Goal: Transaction & Acquisition: Subscribe to service/newsletter

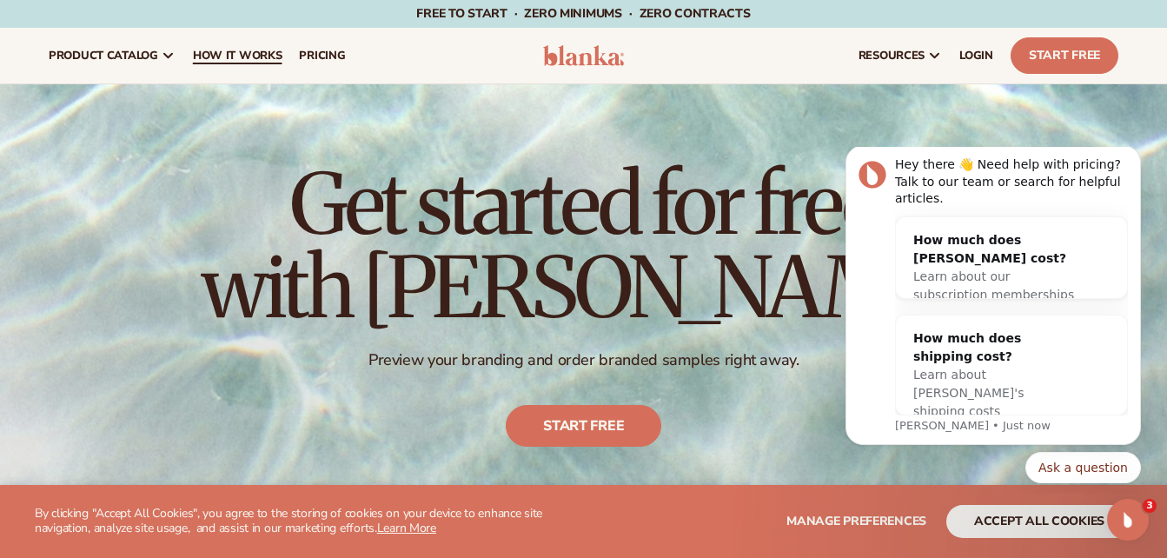
click at [225, 42] on link "How It Works" at bounding box center [237, 56] width 107 height 56
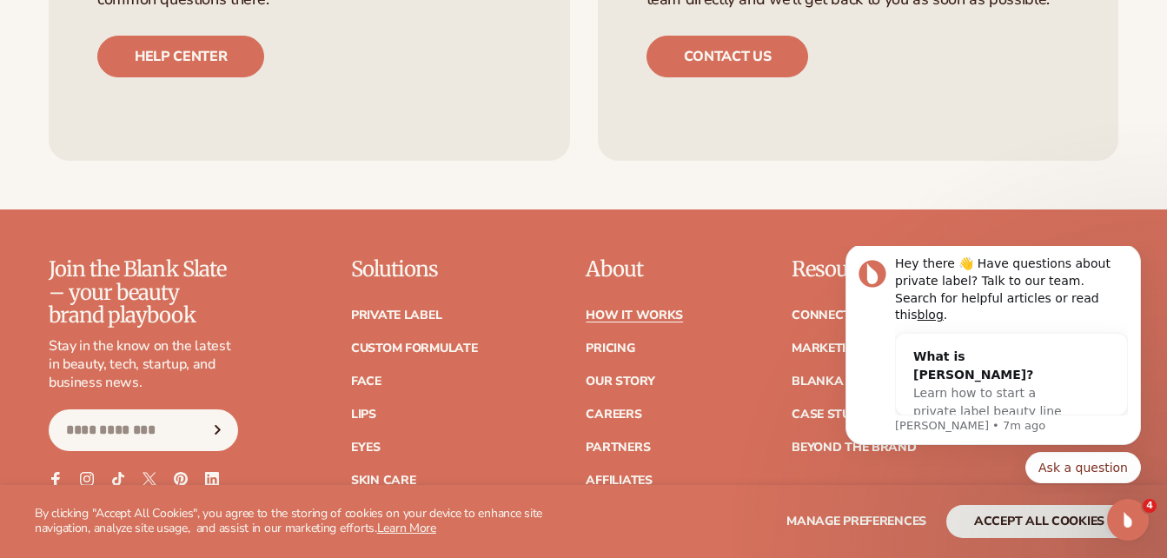
scroll to position [3708, 0]
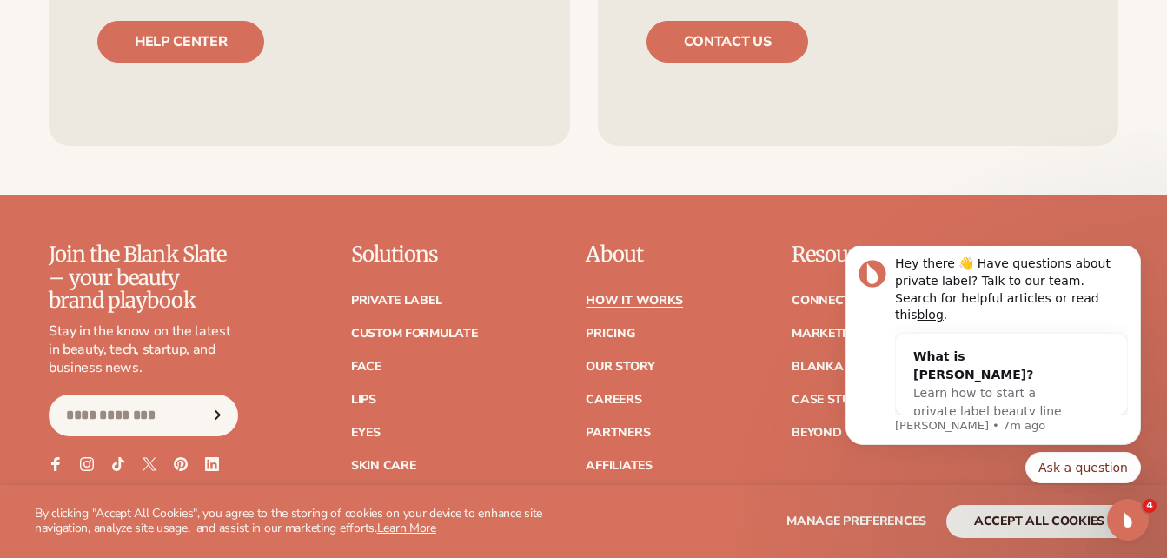
drag, startPoint x: 1171, startPoint y: 452, endPoint x: 288, endPoint y: 198, distance: 918.4
click at [604, 328] on link "Pricing" at bounding box center [610, 334] width 49 height 12
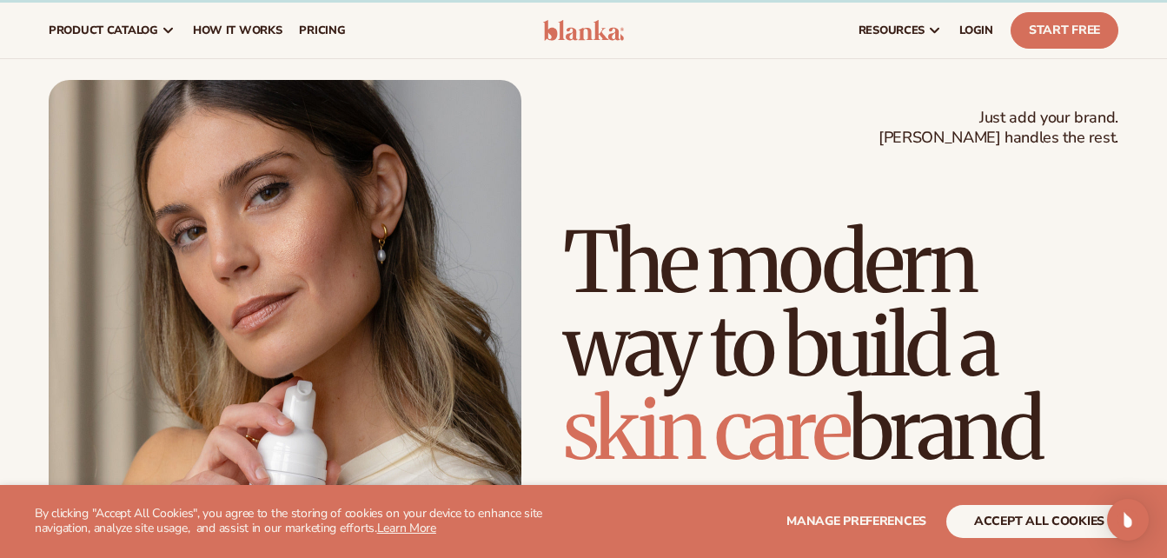
scroll to position [439, 0]
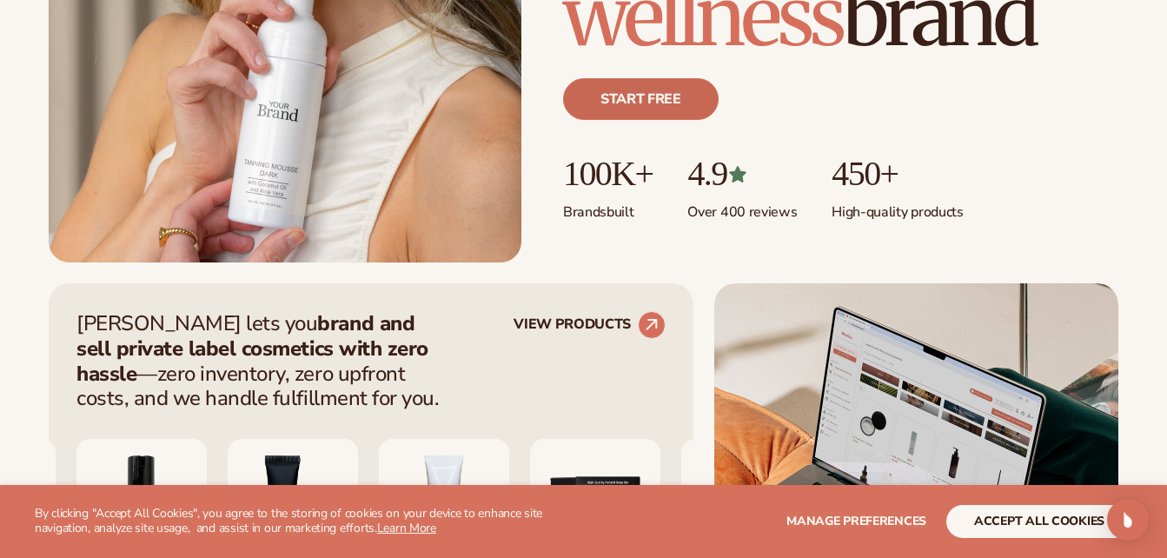
click at [640, 103] on link "Start free" at bounding box center [641, 99] width 156 height 42
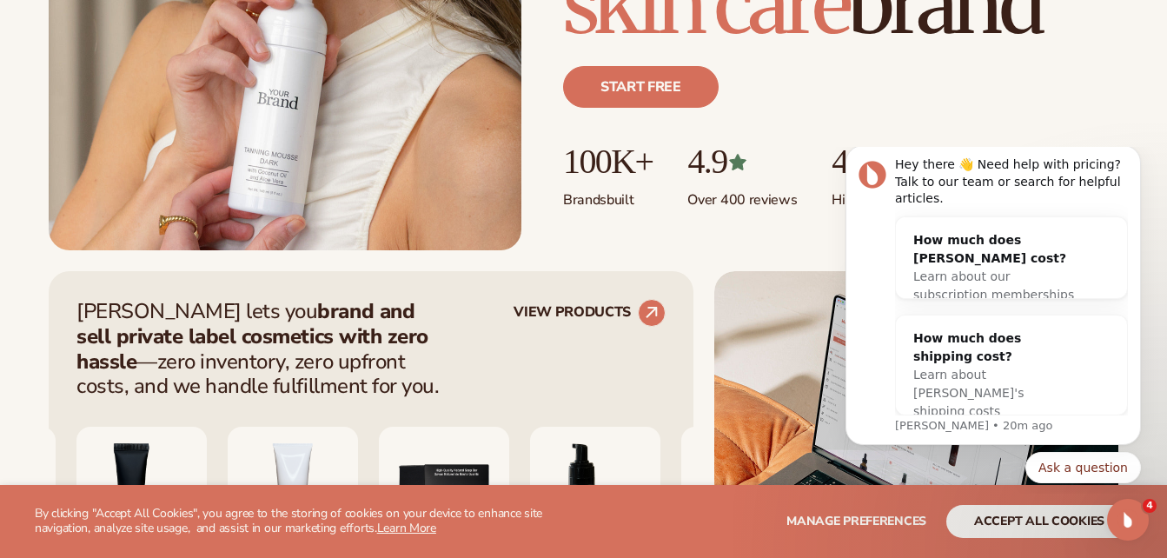
scroll to position [464, 0]
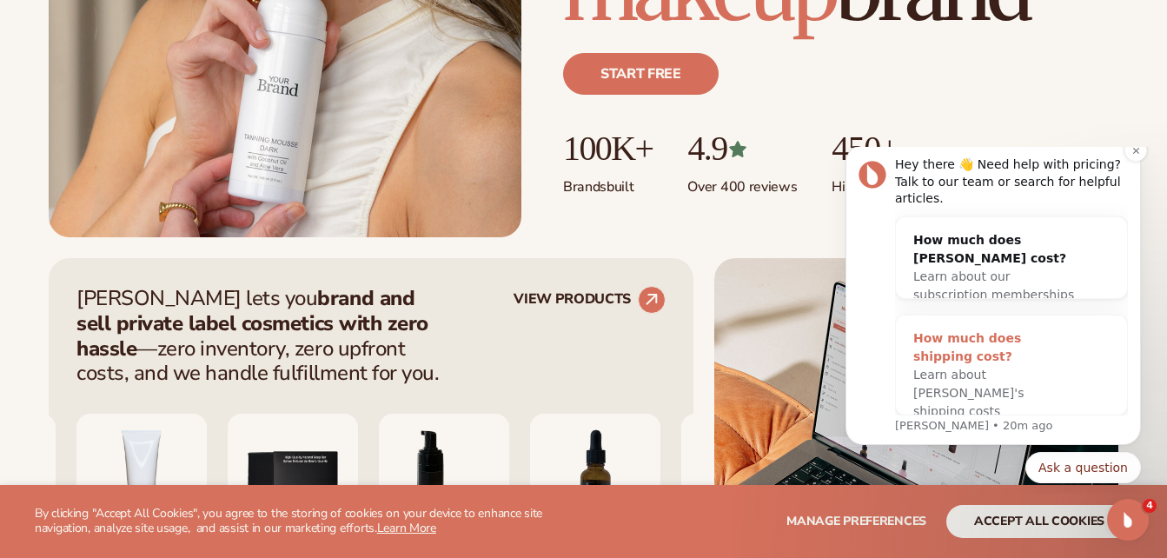
click at [943, 374] on span "Learn about Blanka's shipping costs" at bounding box center [968, 392] width 110 height 50
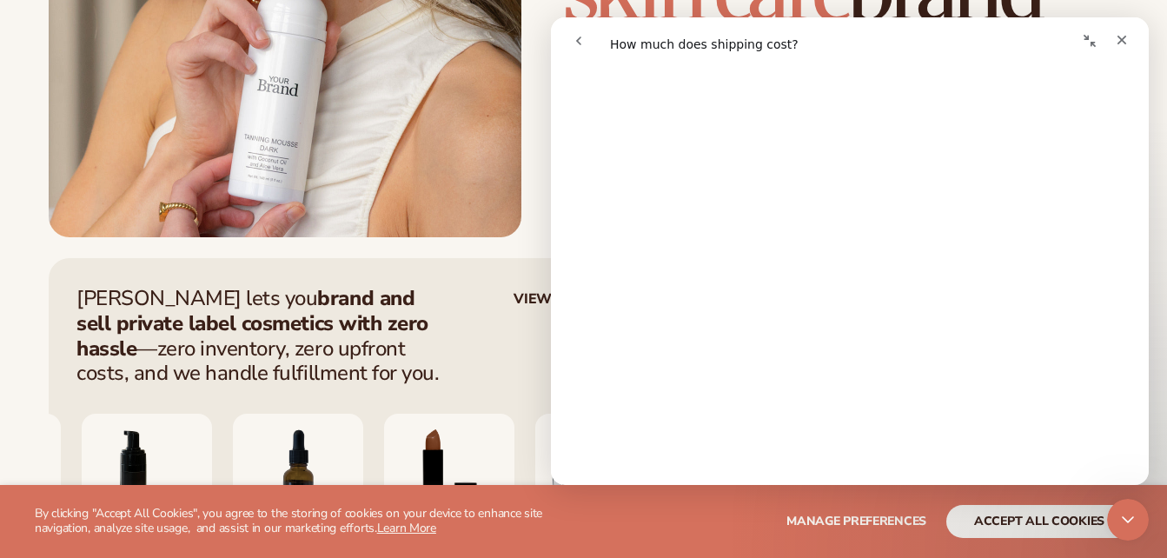
scroll to position [526, 0]
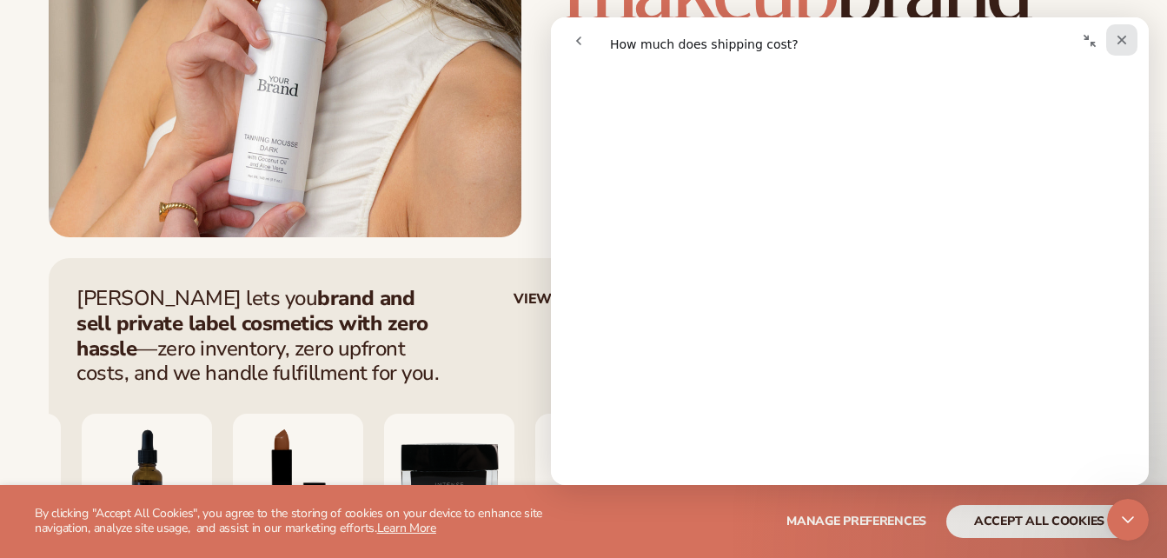
click at [1116, 39] on icon "Close" at bounding box center [1122, 40] width 14 height 14
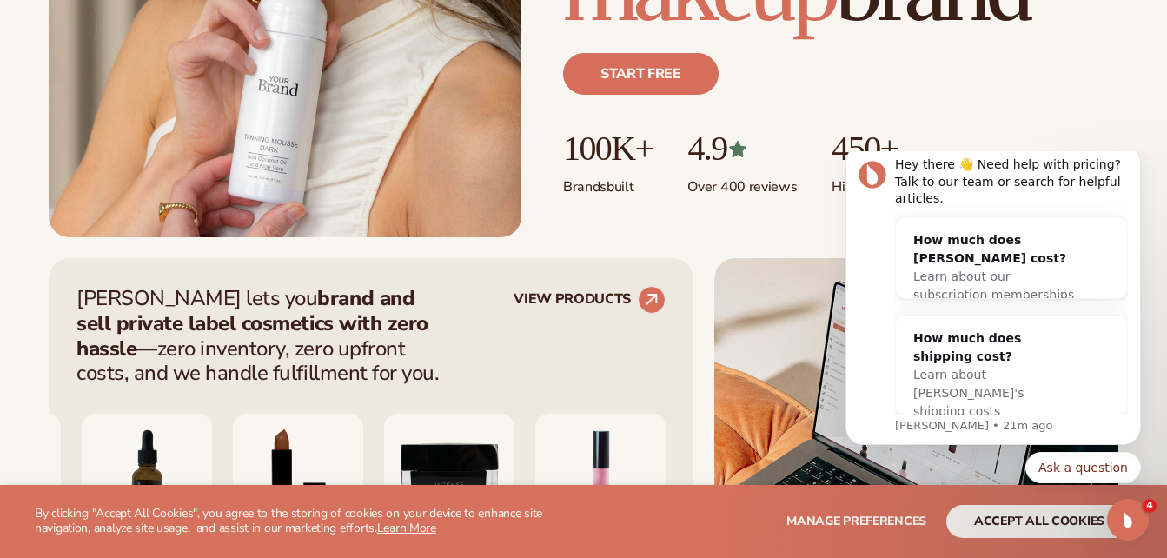
scroll to position [0, 0]
